Goal: Transaction & Acquisition: Purchase product/service

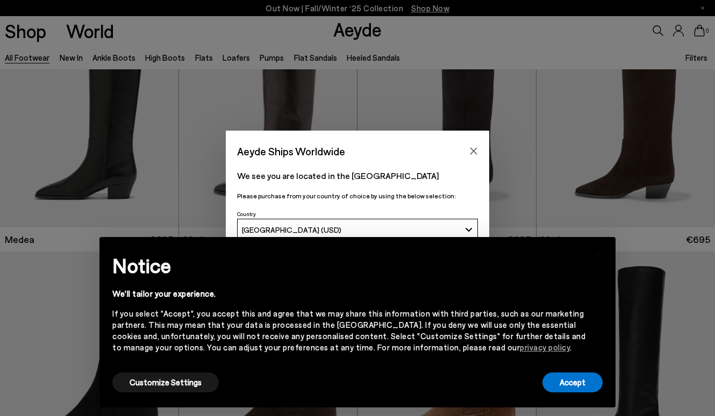
scroll to position [122, 0]
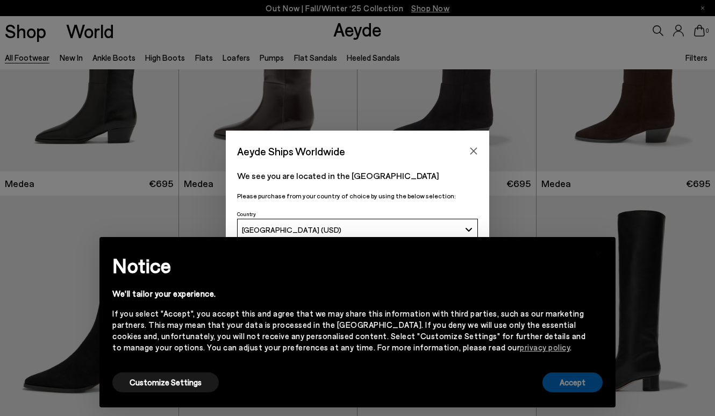
click at [584, 381] on button "Accept" at bounding box center [573, 383] width 60 height 20
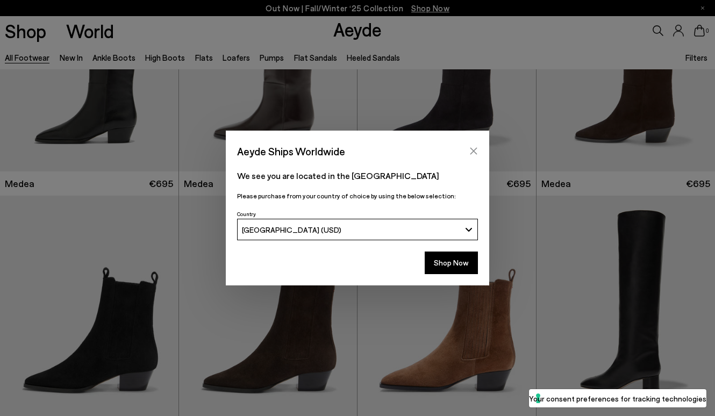
click at [473, 145] on button "Close" at bounding box center [474, 151] width 16 height 16
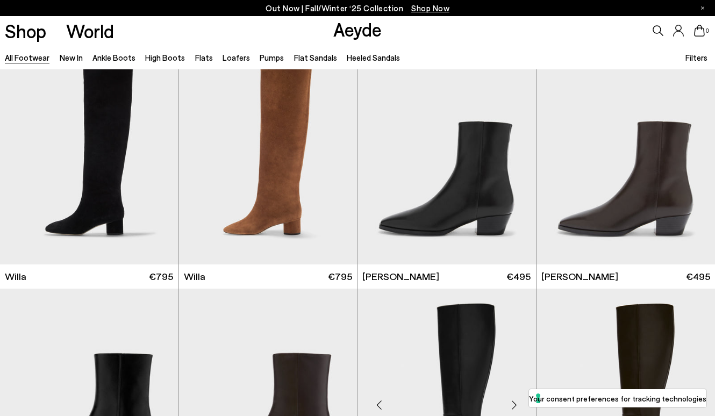
scroll to position [735, 0]
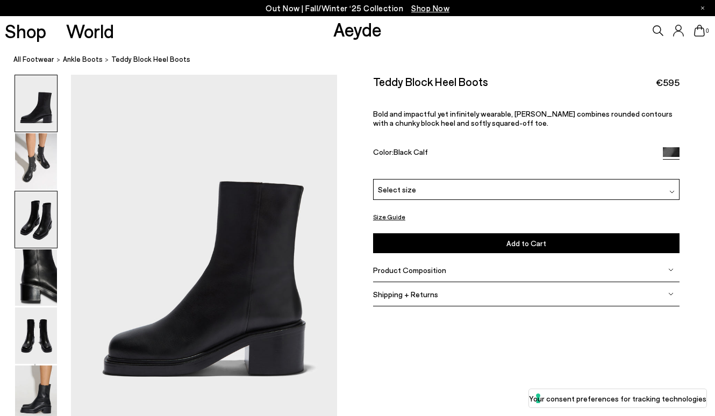
click at [39, 229] on img at bounding box center [36, 219] width 42 height 56
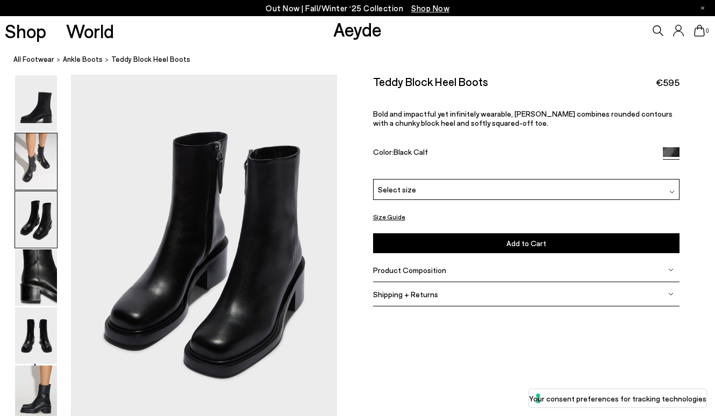
click at [35, 161] on img at bounding box center [36, 161] width 42 height 56
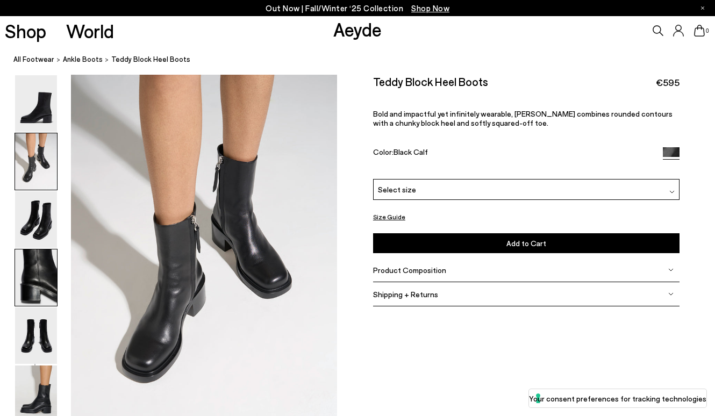
click at [22, 304] on img at bounding box center [36, 278] width 42 height 56
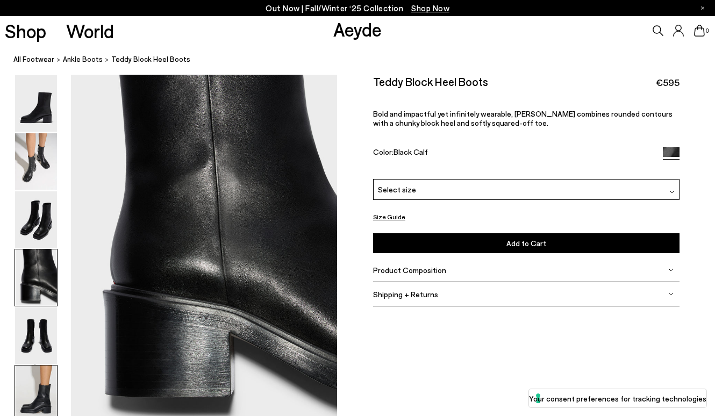
click at [26, 367] on img at bounding box center [36, 394] width 42 height 56
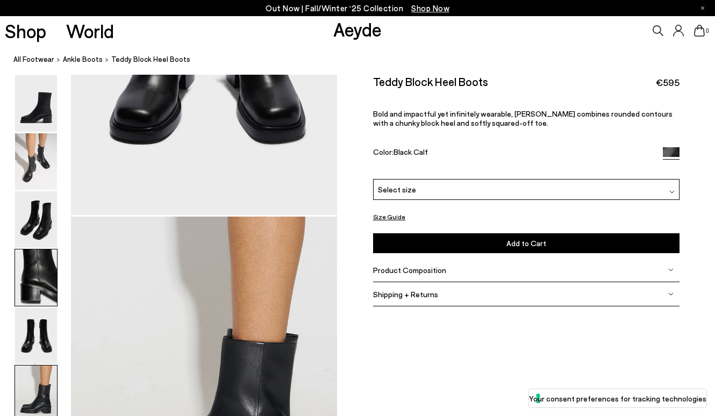
scroll to position [1858, 0]
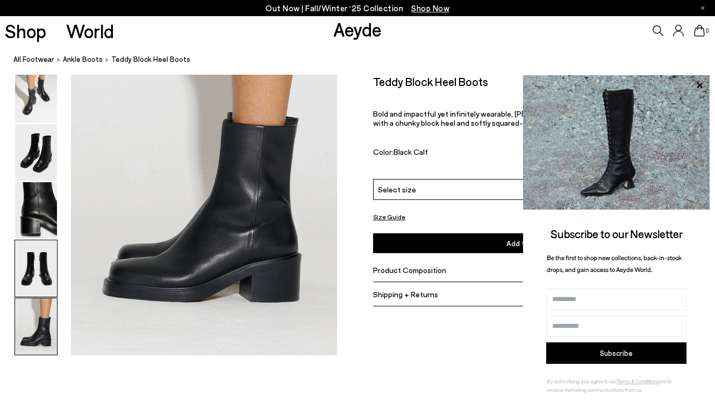
click at [37, 275] on img at bounding box center [36, 268] width 42 height 56
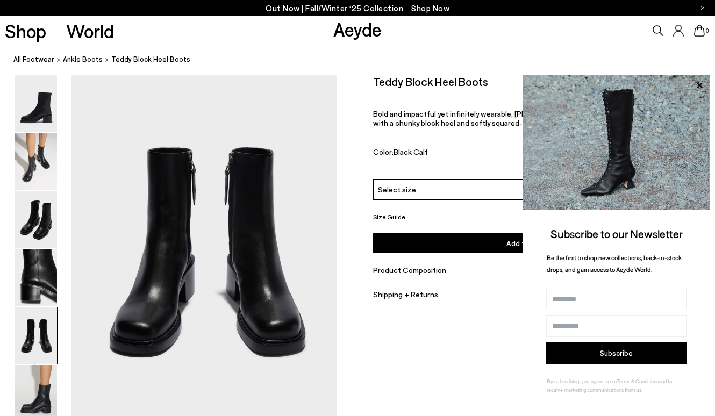
scroll to position [1428, 0]
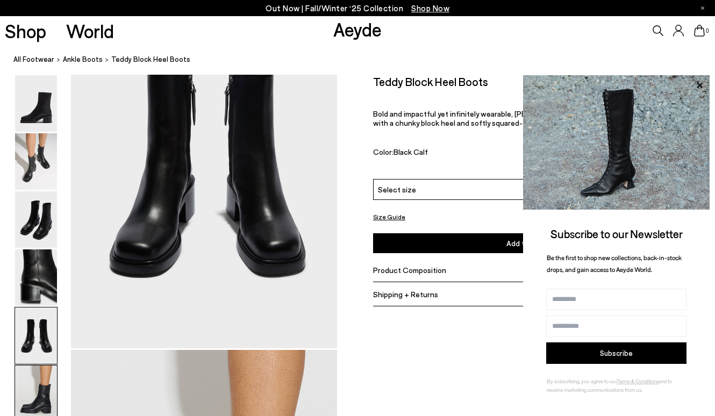
click at [41, 398] on img at bounding box center [36, 394] width 42 height 56
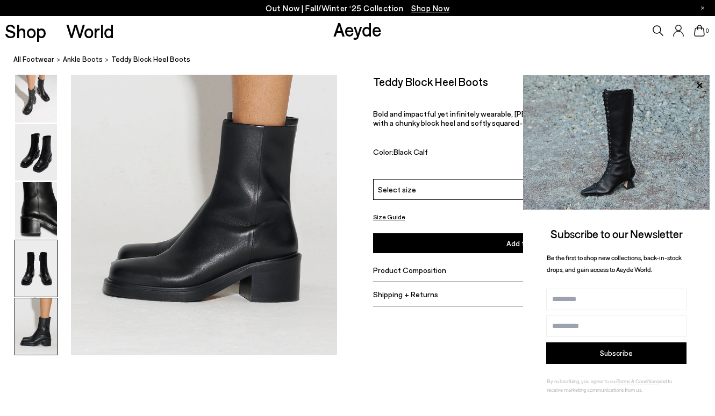
click at [34, 257] on img at bounding box center [36, 268] width 42 height 56
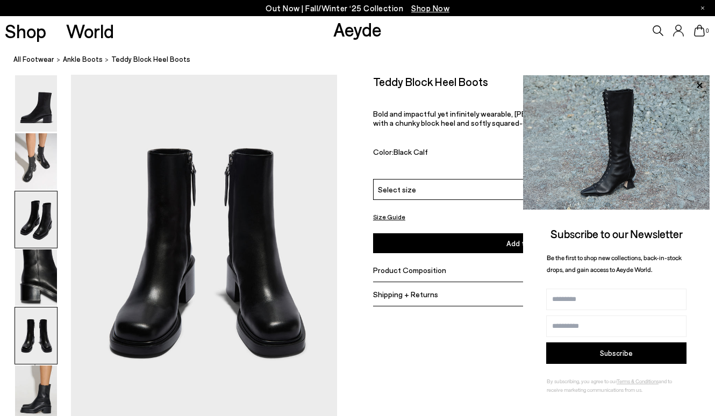
click at [35, 209] on img at bounding box center [36, 219] width 42 height 56
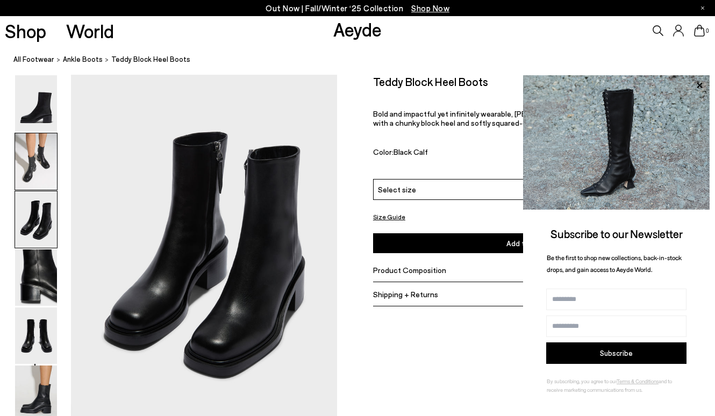
click at [38, 152] on img at bounding box center [36, 161] width 42 height 56
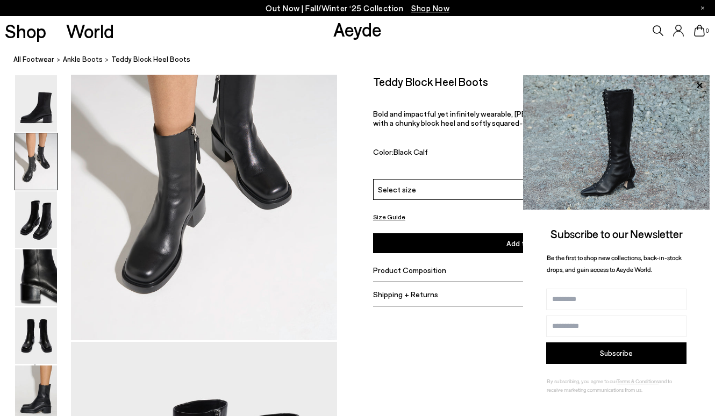
scroll to position [357, 0]
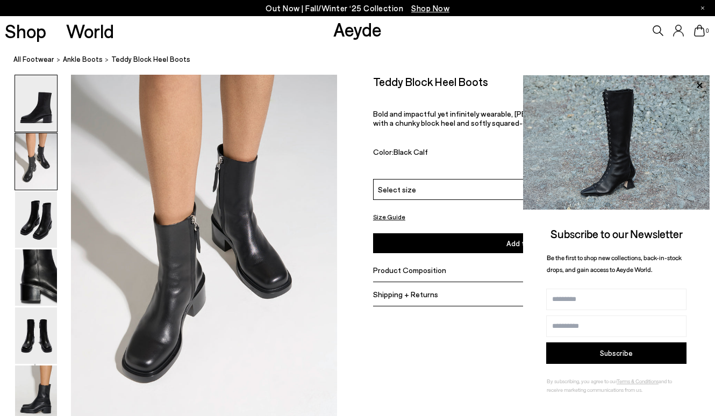
click at [41, 100] on img at bounding box center [36, 103] width 42 height 56
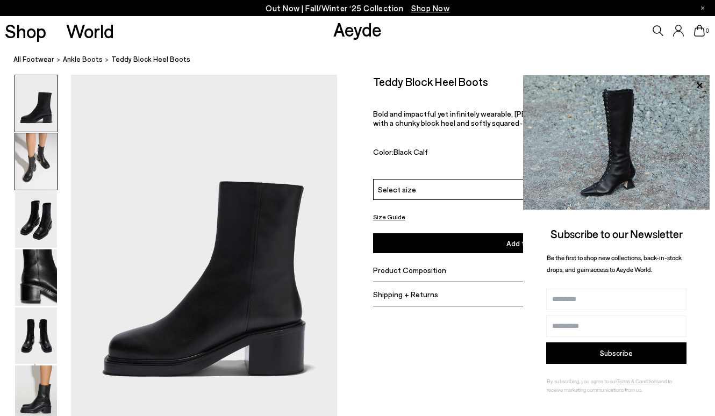
click at [30, 173] on img at bounding box center [36, 161] width 42 height 56
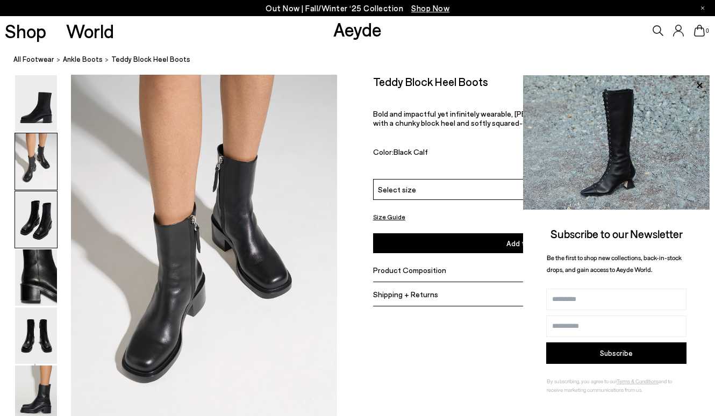
click at [31, 223] on img at bounding box center [36, 219] width 42 height 56
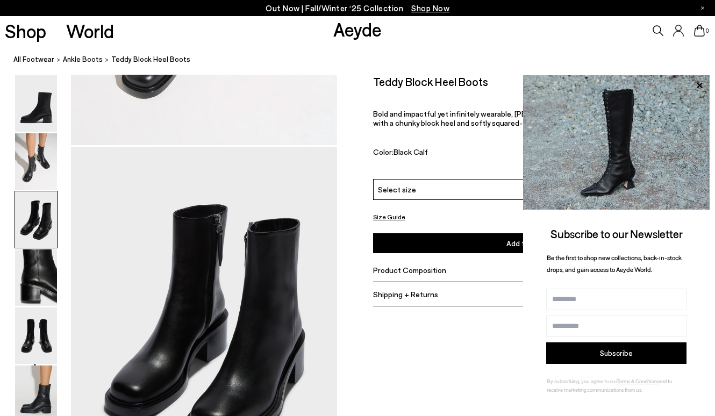
scroll to position [714, 0]
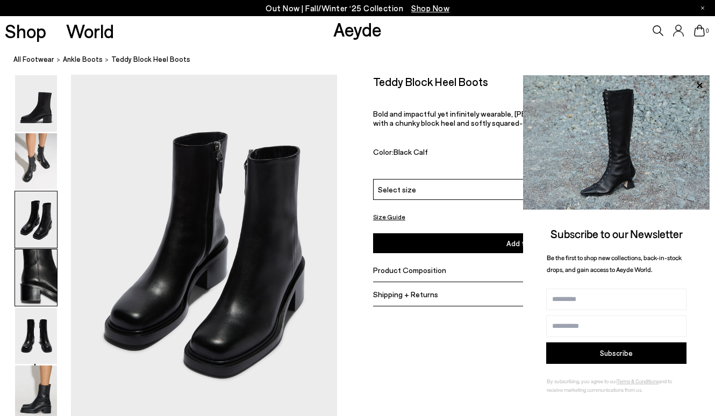
click at [27, 269] on img at bounding box center [36, 278] width 42 height 56
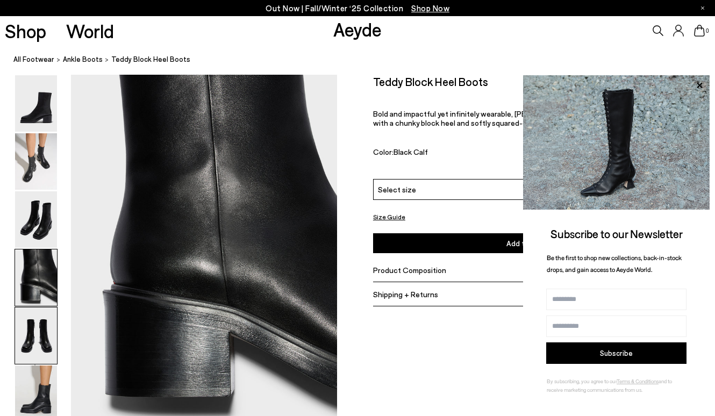
click at [30, 328] on img at bounding box center [36, 336] width 42 height 56
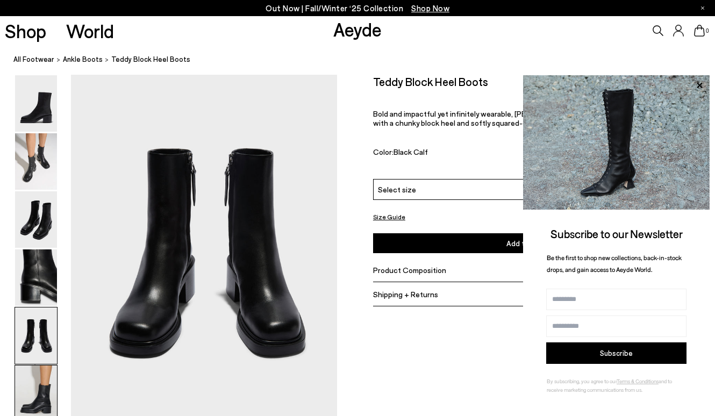
click at [29, 393] on img at bounding box center [36, 394] width 42 height 56
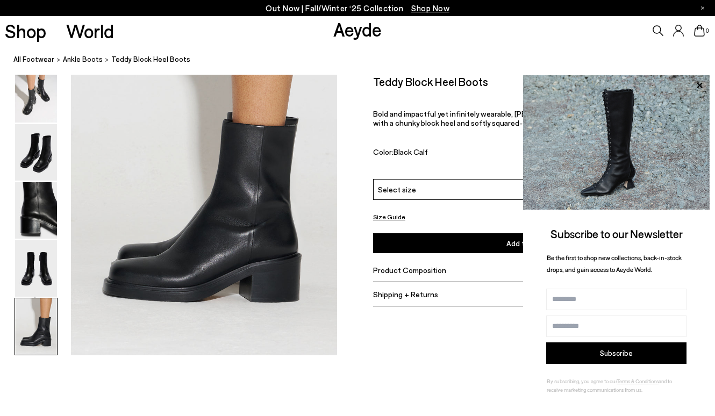
click at [676, 63] on ol "All Footwear ankle boots Teddy Block Heel Boots" at bounding box center [364, 59] width 702 height 11
click at [699, 85] on icon at bounding box center [699, 84] width 5 height 5
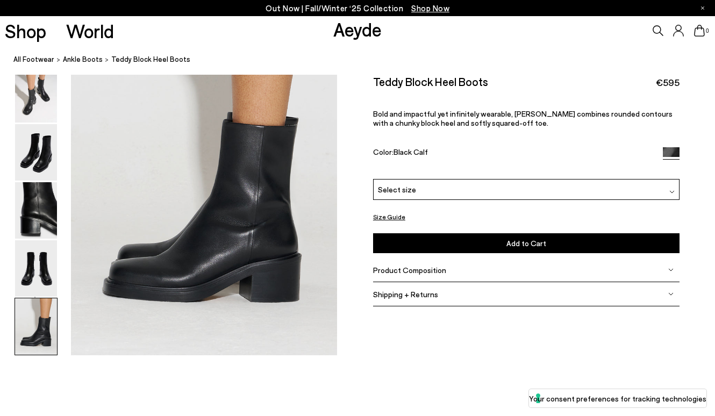
click at [661, 82] on span "€595" at bounding box center [668, 82] width 24 height 13
drag, startPoint x: 682, startPoint y: 82, endPoint x: 653, endPoint y: 82, distance: 29.0
click at [653, 82] on div "Size Guide Shoes Belt Our shoes come in European sizing. The easiest way to mea…" at bounding box center [526, 197] width 378 height 244
copy span "€595"
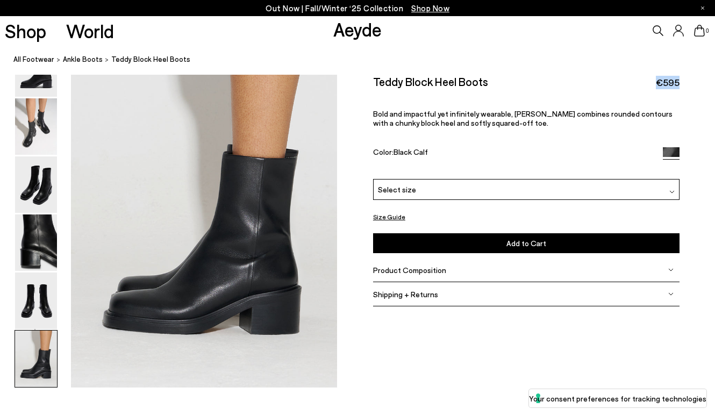
scroll to position [1825, 0]
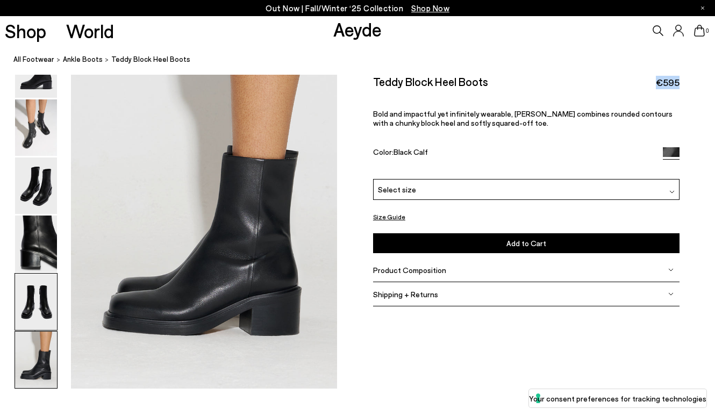
click at [41, 295] on img at bounding box center [36, 302] width 42 height 56
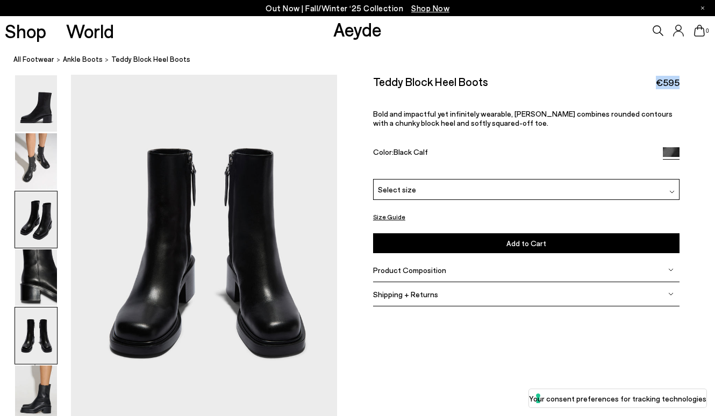
click at [45, 240] on img at bounding box center [36, 219] width 42 height 56
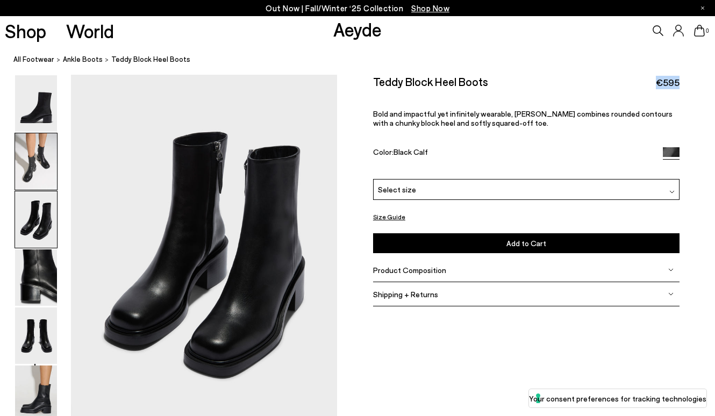
click at [49, 171] on img at bounding box center [36, 161] width 42 height 56
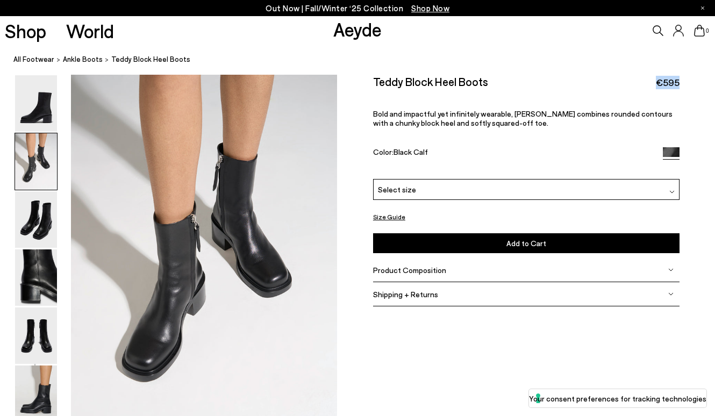
scroll to position [357, 0]
